Goal: Find specific page/section: Find specific page/section

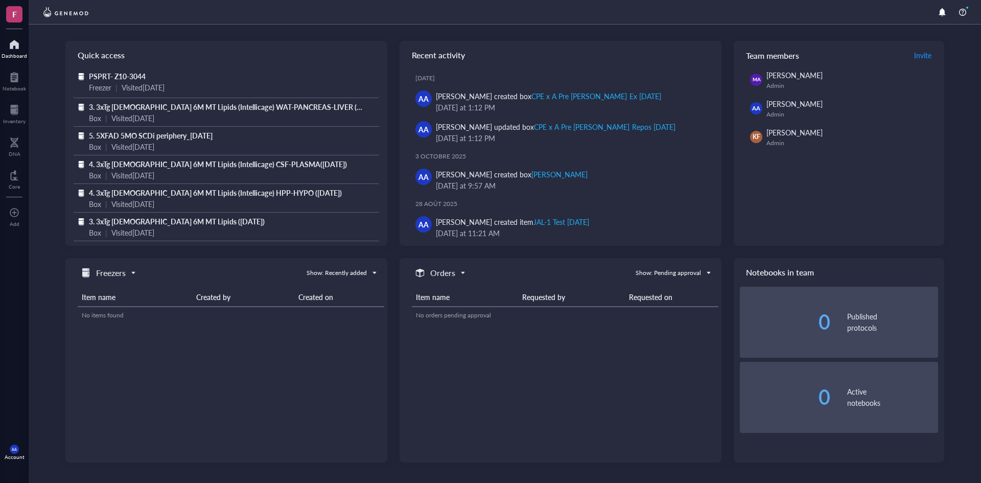
click at [100, 75] on span "PSPRT- Z10-3044" at bounding box center [117, 76] width 57 height 10
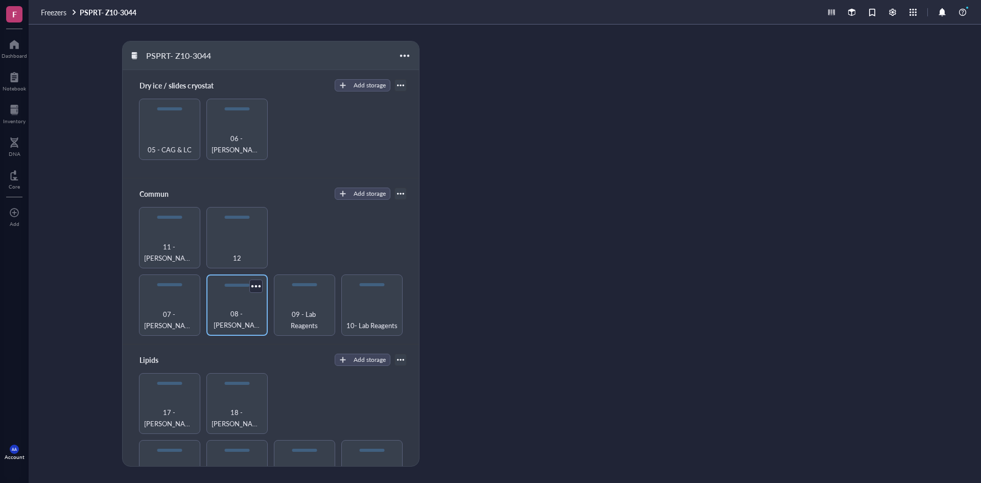
click at [225, 321] on span "08 - [PERSON_NAME] et Fed" at bounding box center [237, 319] width 51 height 22
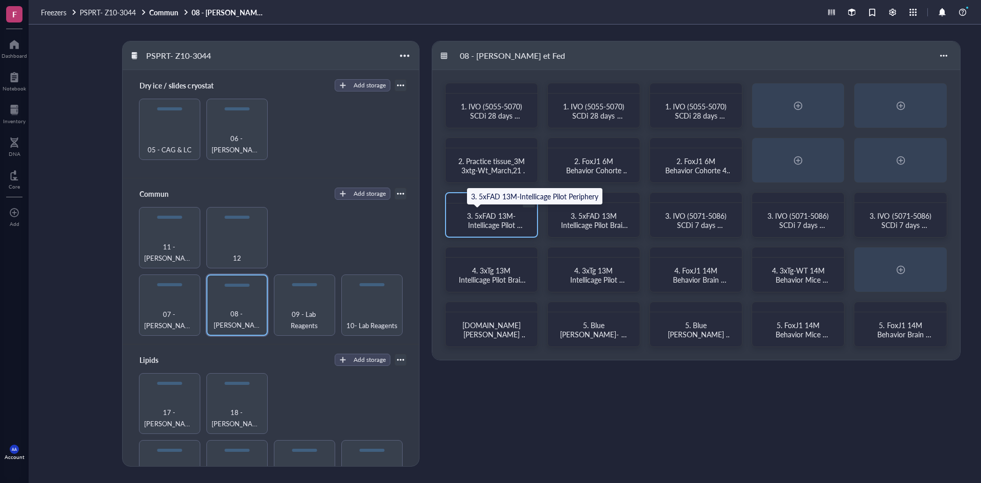
scroll to position [196, 0]
